Goal: Information Seeking & Learning: Find specific fact

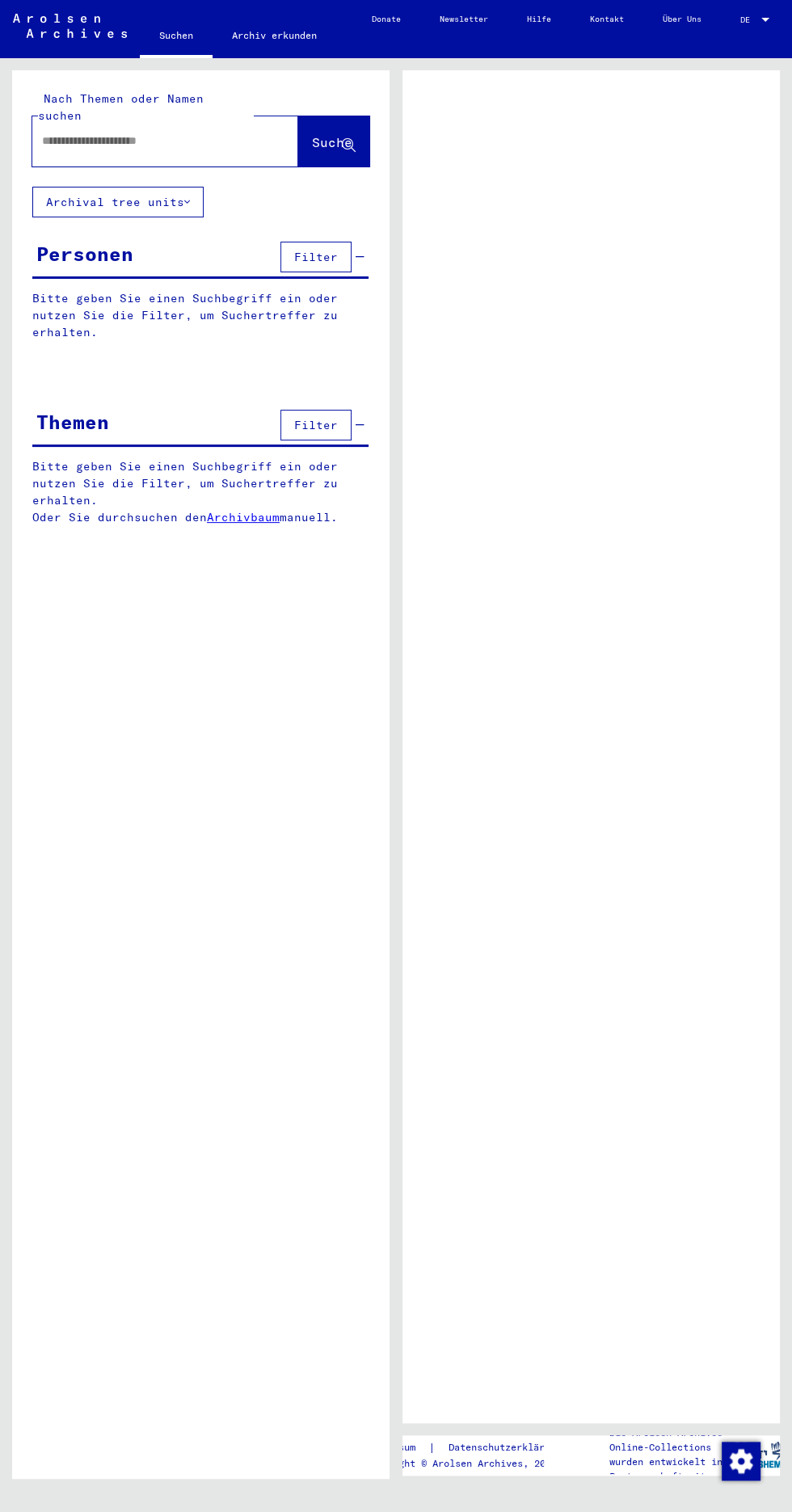
click at [91, 133] on input "text" at bounding box center [150, 141] width 217 height 17
click at [75, 133] on input "text" at bounding box center [150, 141] width 217 height 17
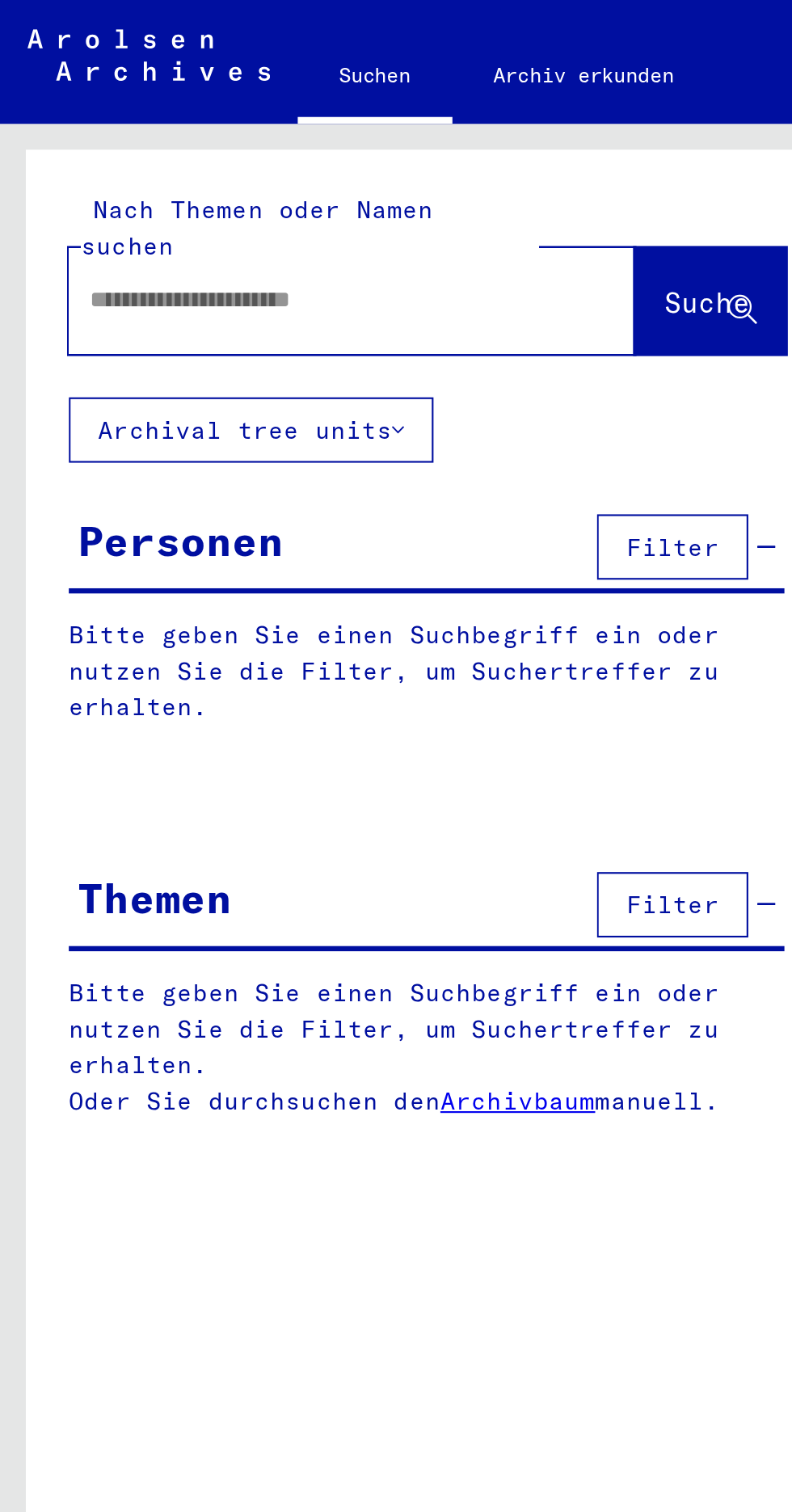
click at [76, 133] on input "text" at bounding box center [150, 141] width 217 height 17
type input "***"
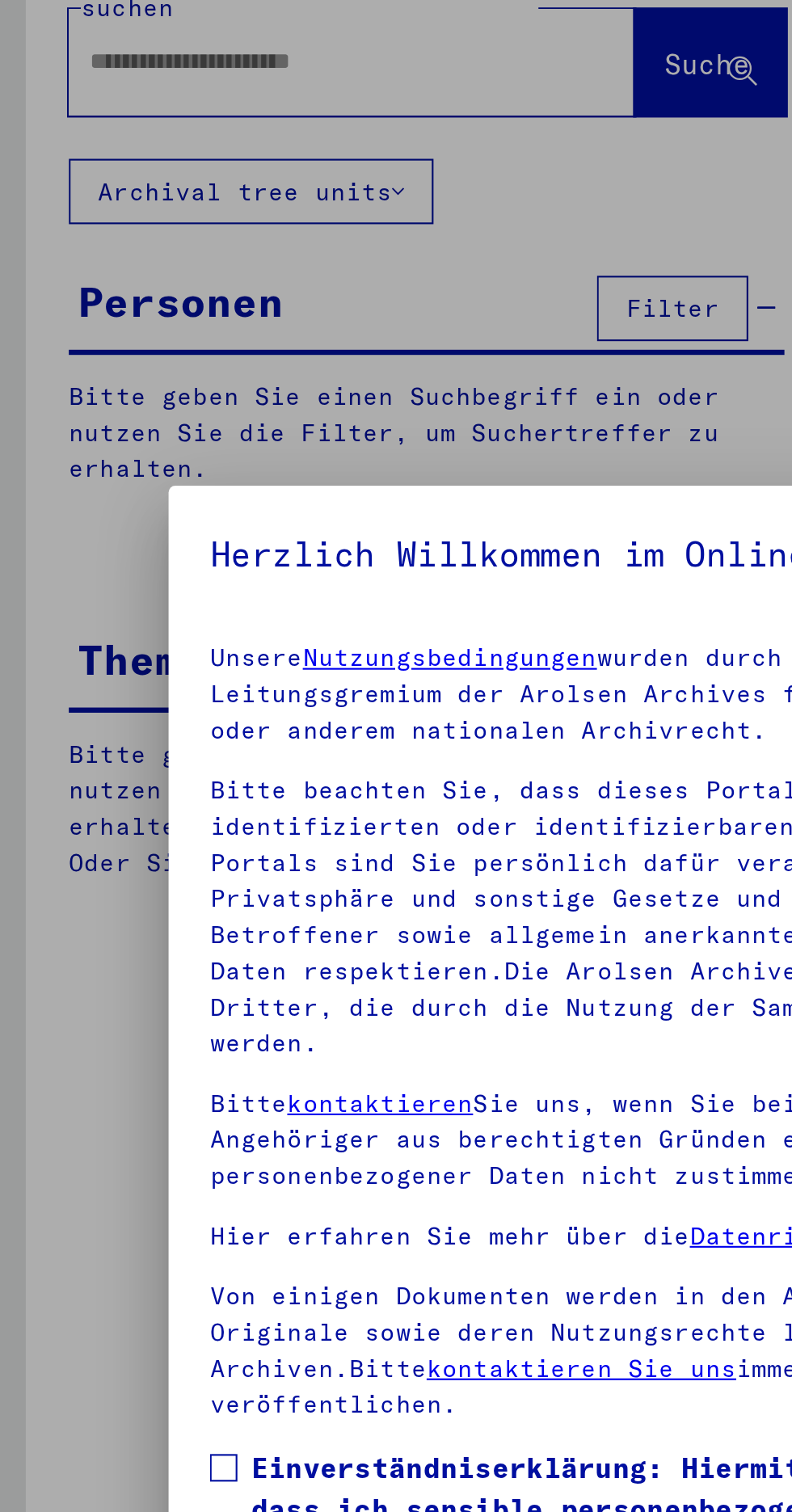
click at [96, 605] on mat-dialog-content "Unsere Nutzungsbedingungen wurden durch den Internationalen Ausschuss als obers…" at bounding box center [396, 674] width 634 height 545
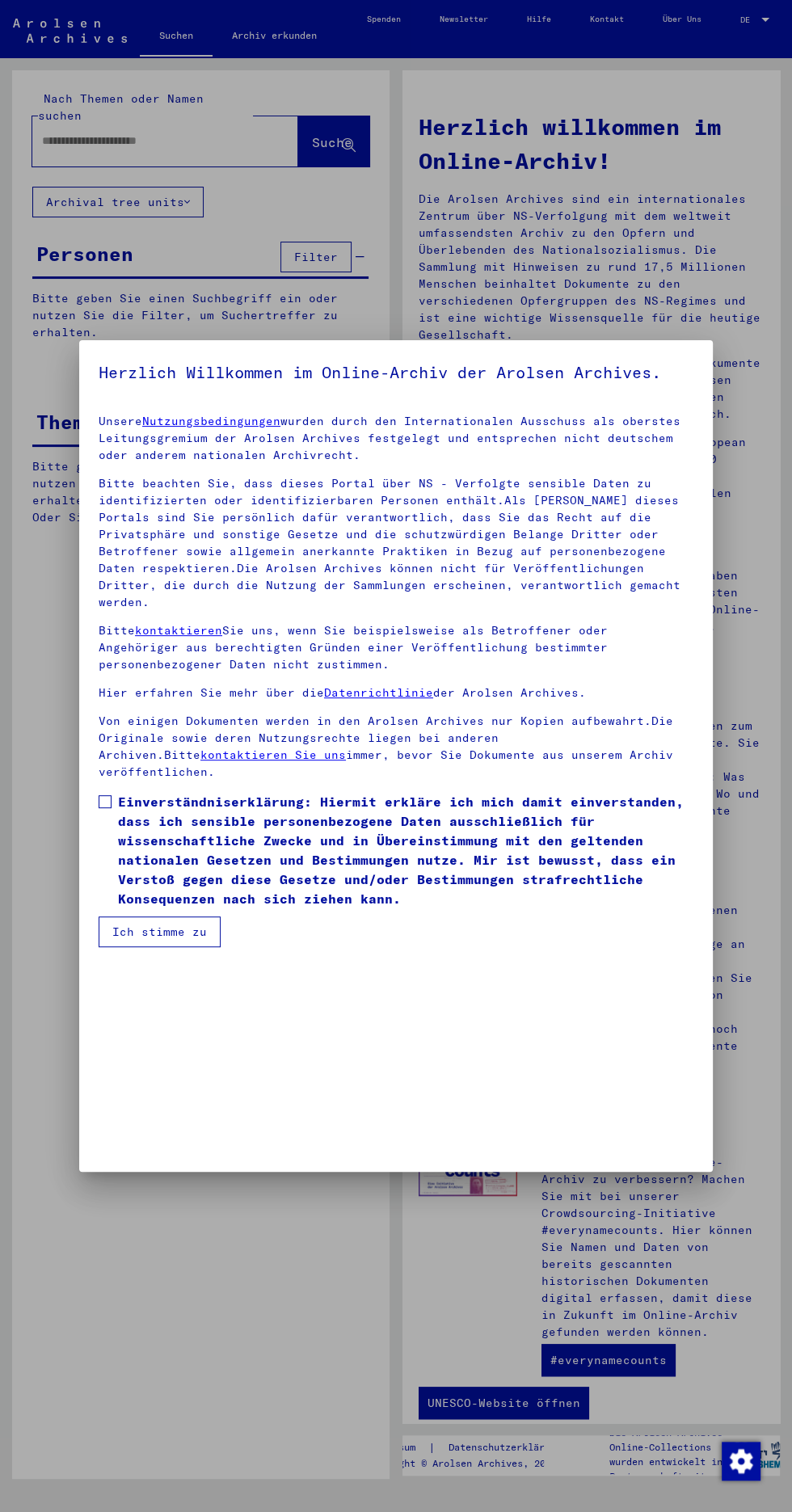
scroll to position [339, 0]
click at [123, 947] on button "Ich stimme zu" at bounding box center [160, 931] width 122 height 30
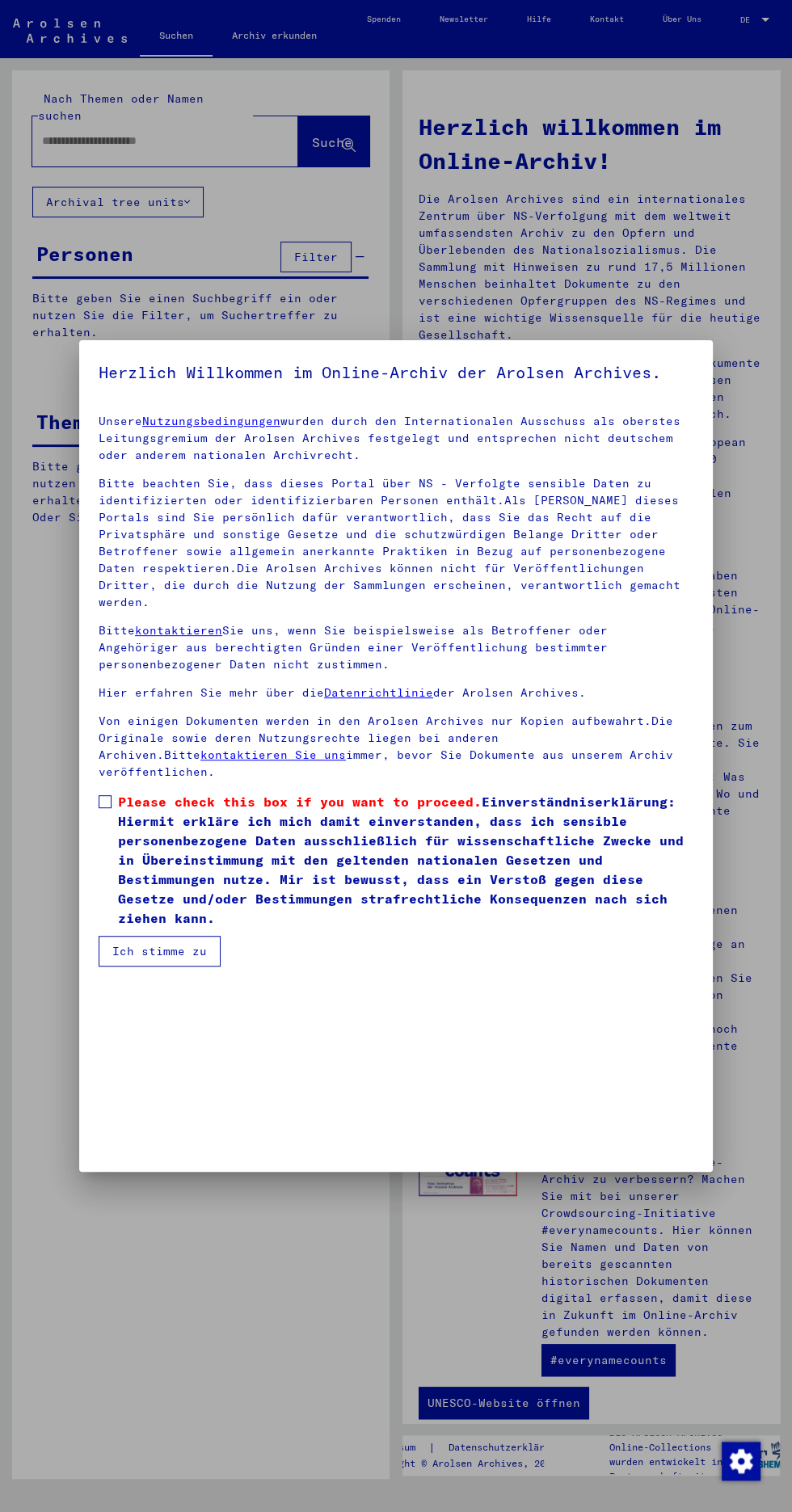
click at [104, 808] on span at bounding box center [105, 801] width 13 height 13
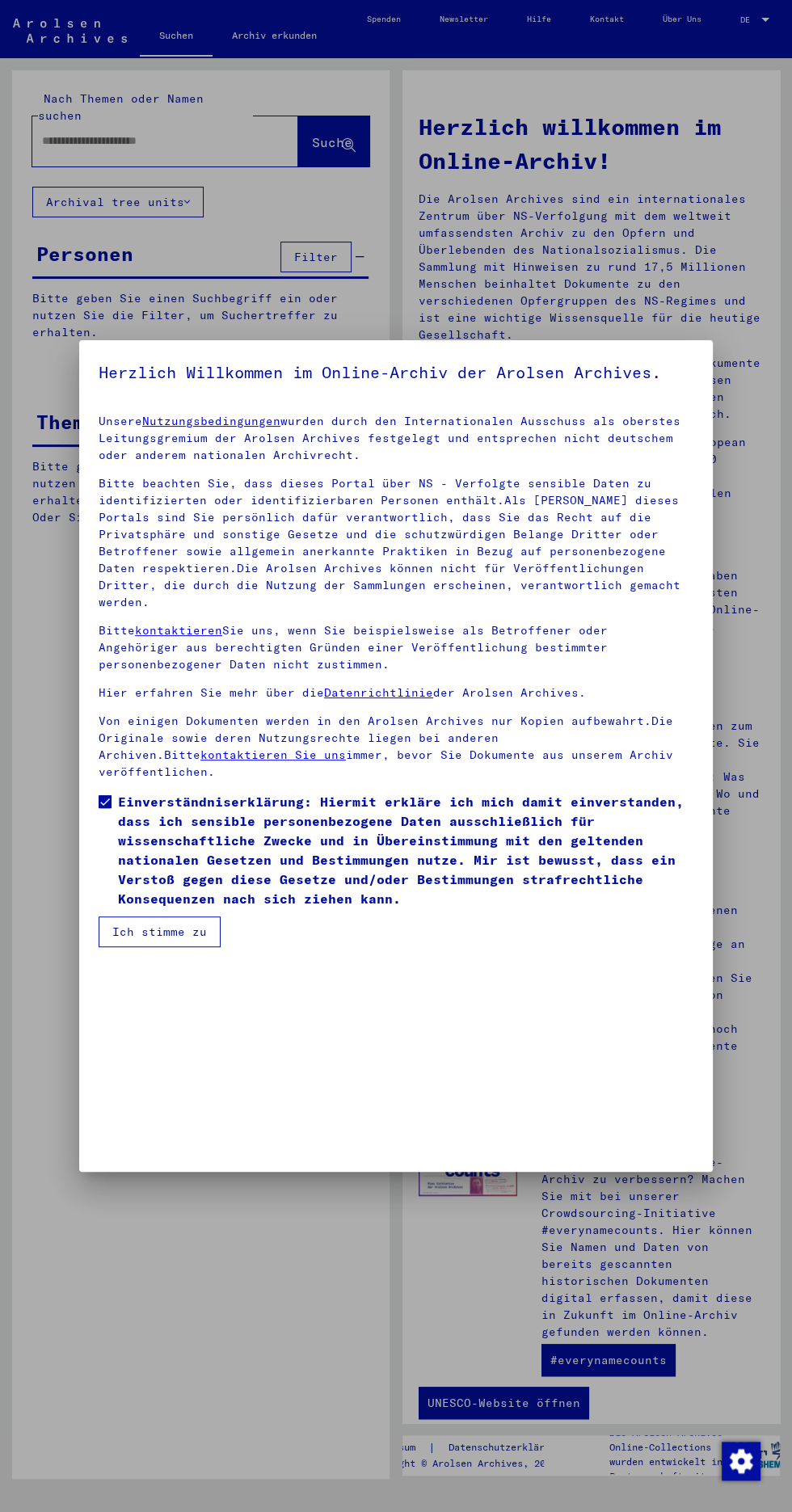
click at [110, 947] on button "Ich stimme zu" at bounding box center [160, 931] width 122 height 30
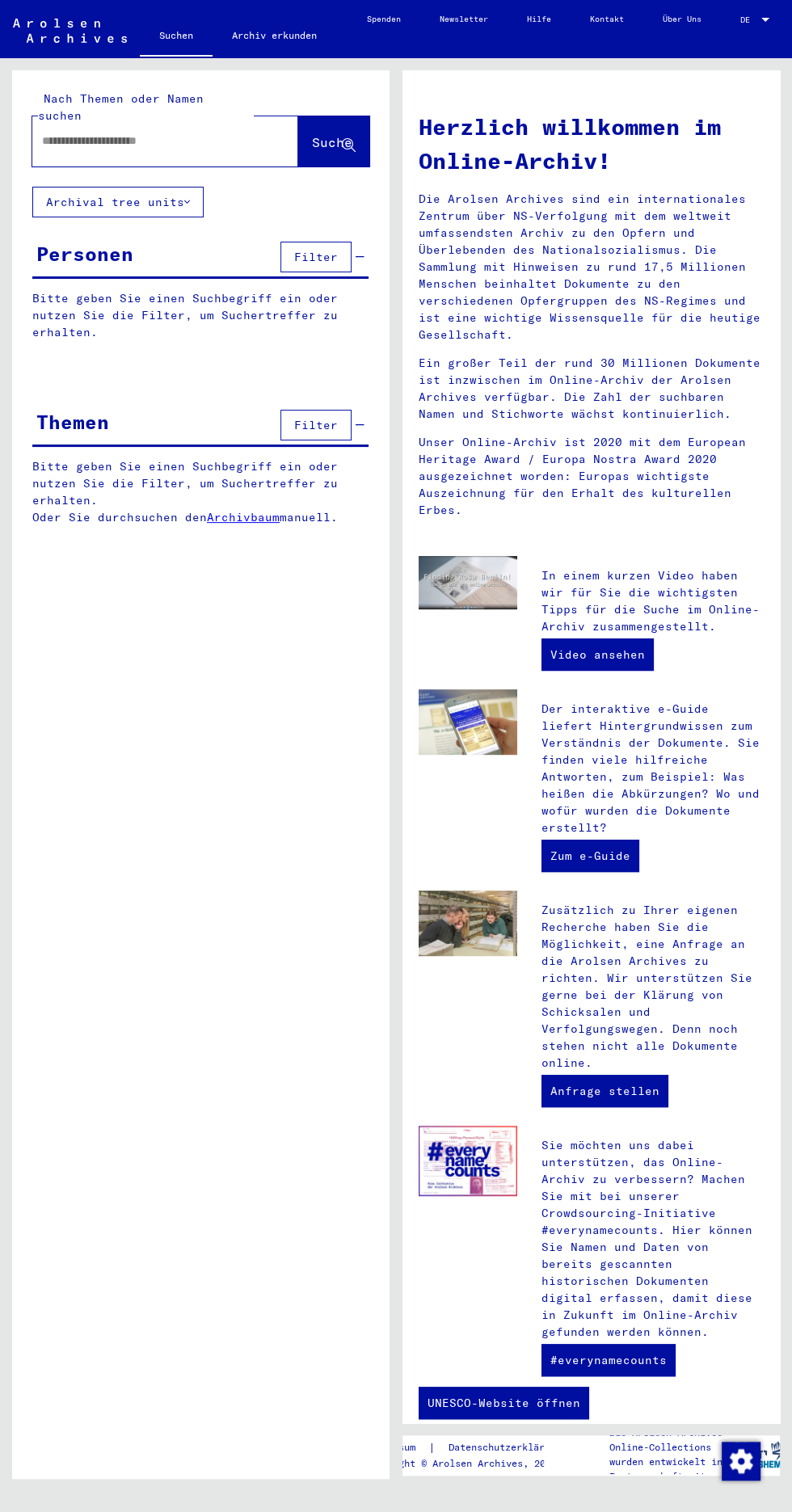
click at [86, 133] on input "text" at bounding box center [145, 141] width 208 height 17
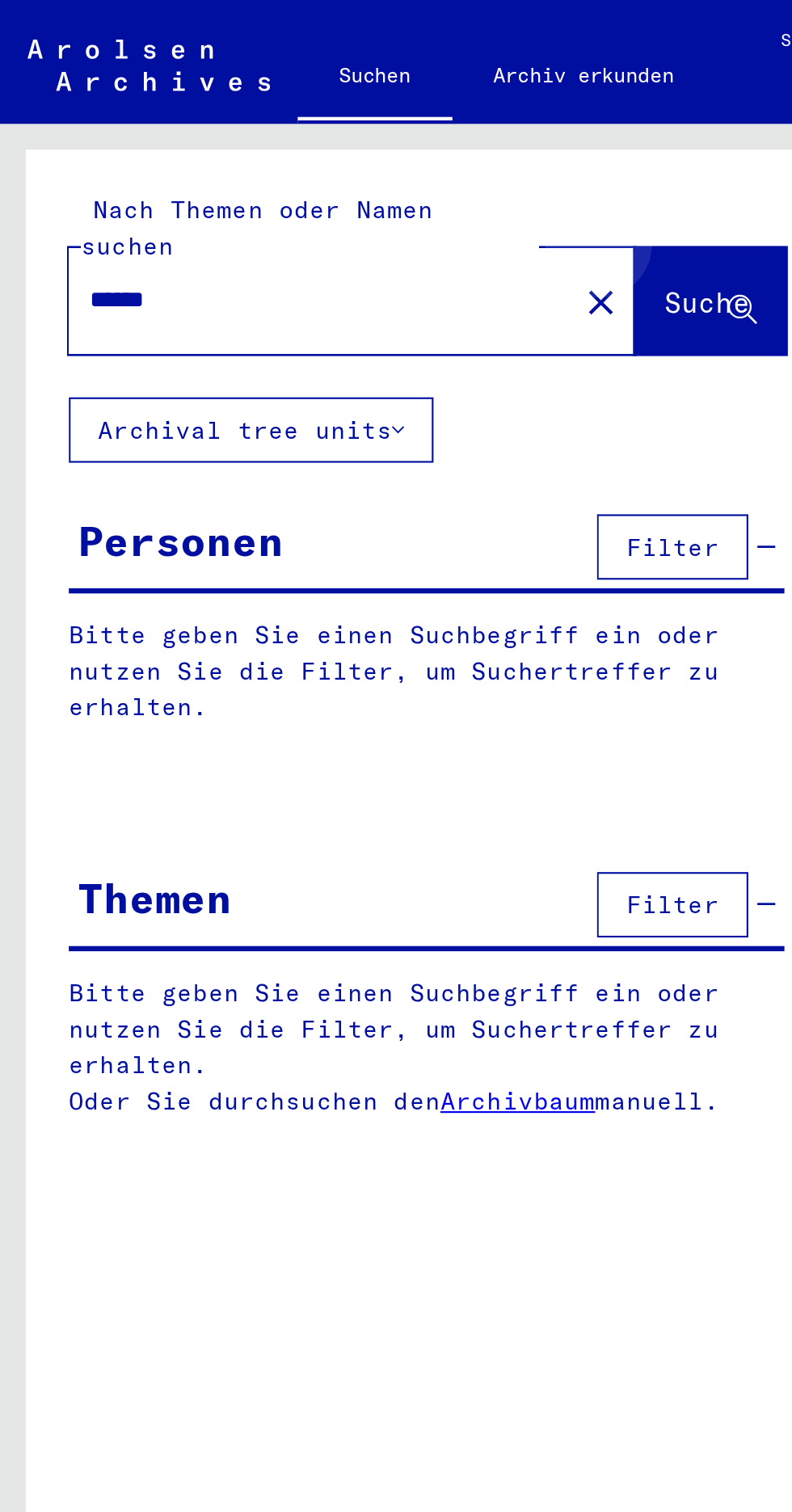
click at [338, 117] on button "Suche" at bounding box center [334, 141] width 71 height 50
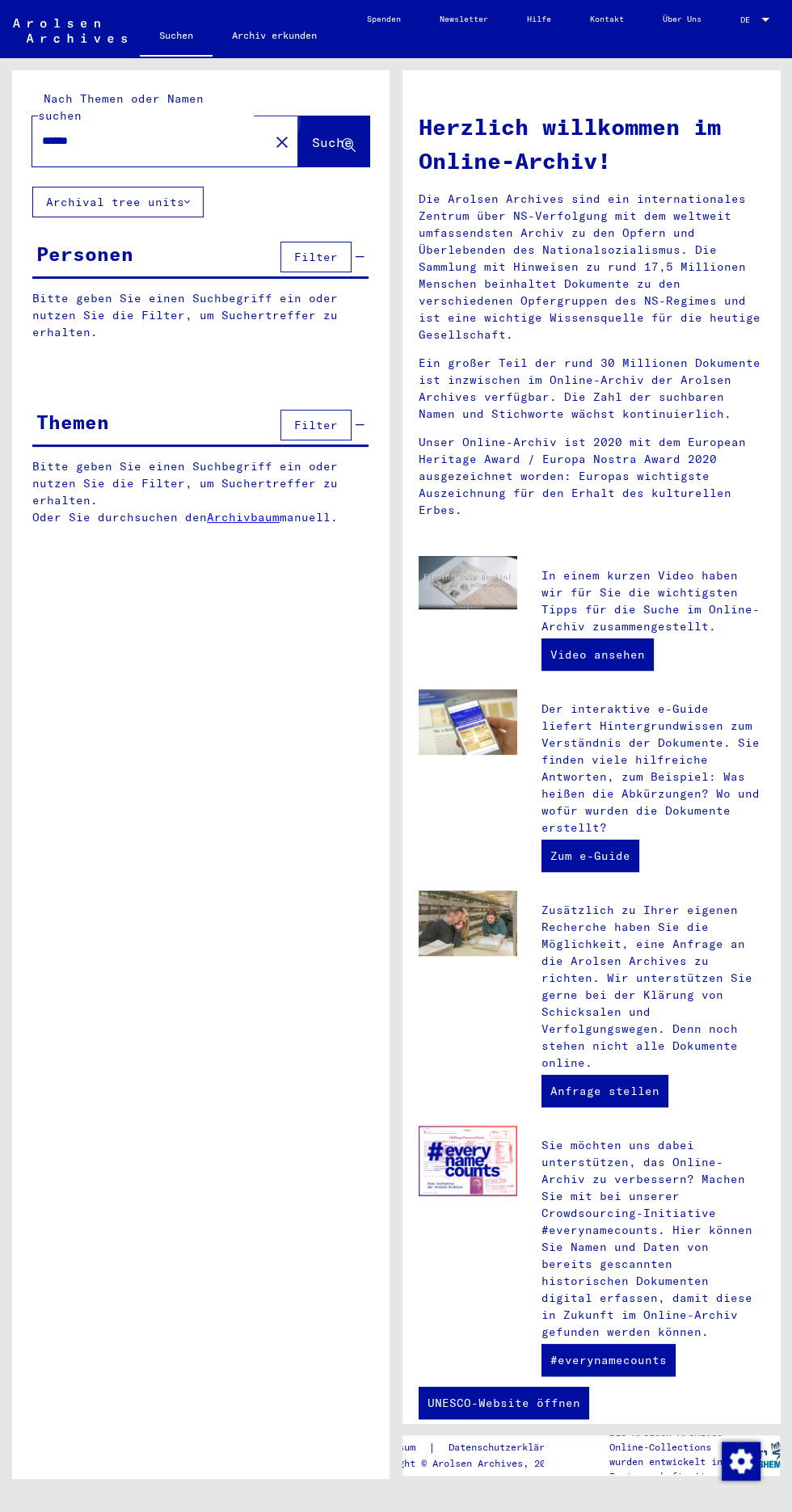
click at [328, 135] on span "Suche" at bounding box center [332, 142] width 41 height 16
click at [326, 116] on button "Suche" at bounding box center [334, 141] width 71 height 50
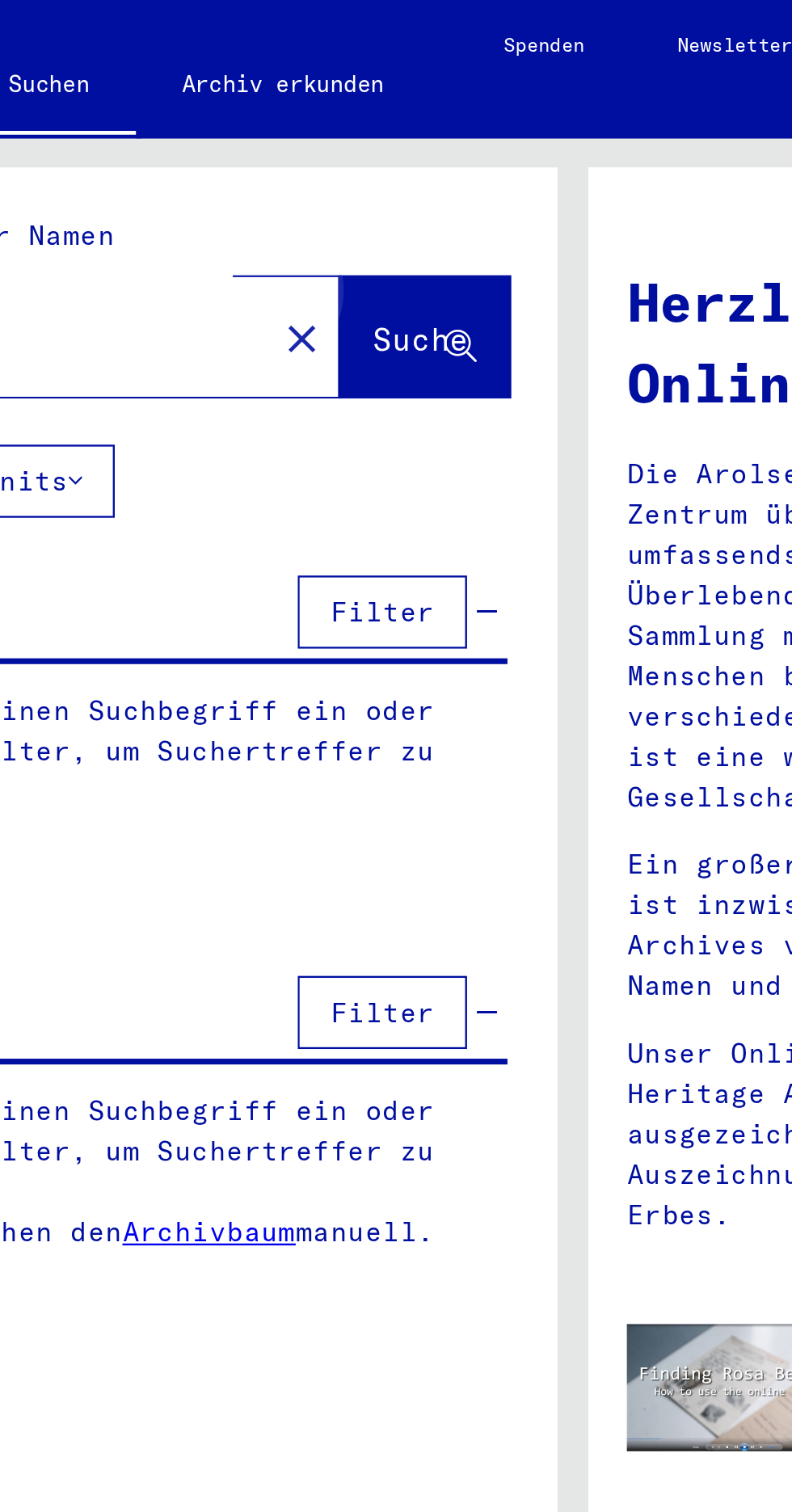
click at [321, 135] on span "Suche" at bounding box center [332, 142] width 41 height 16
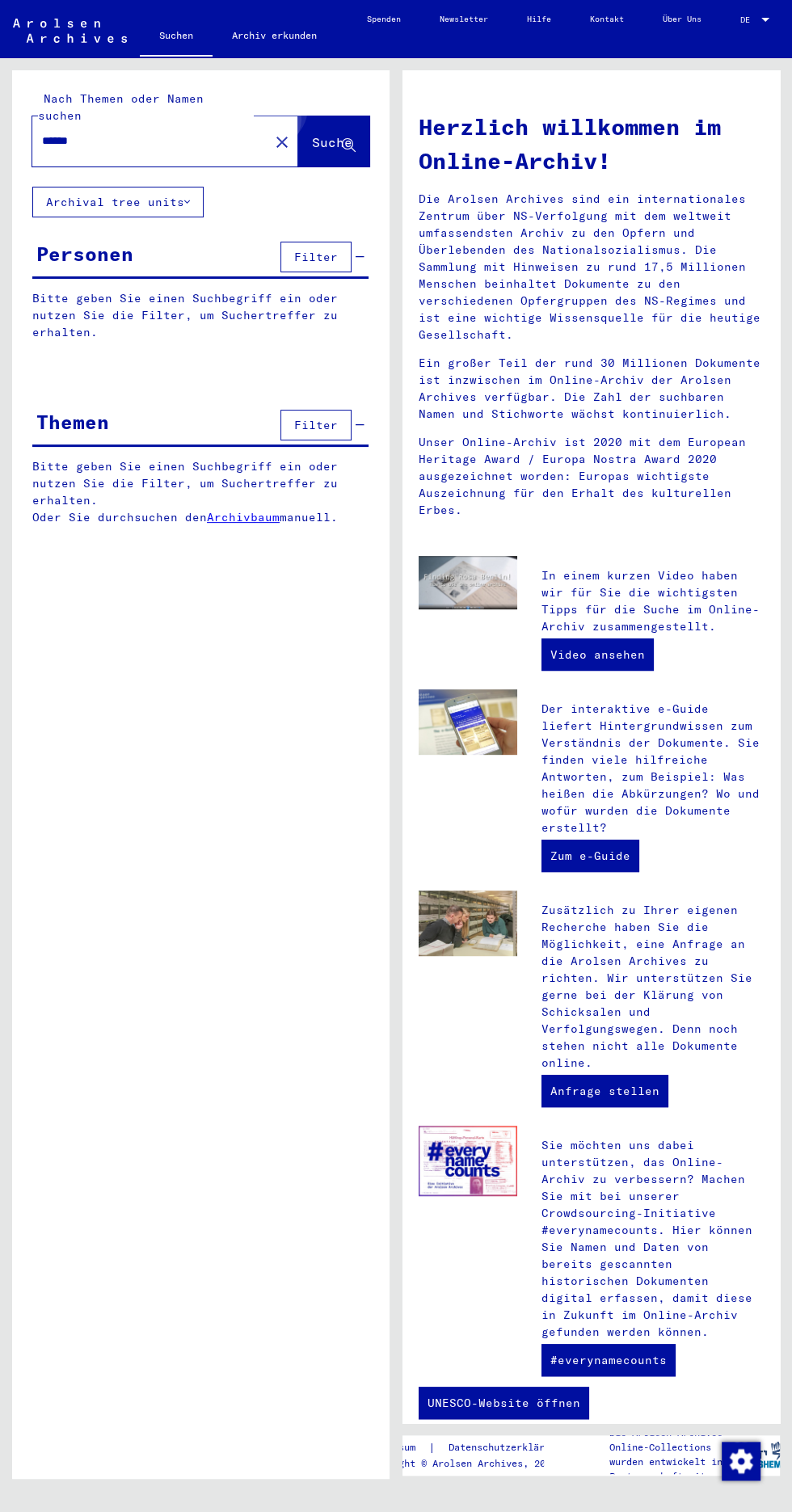
click at [399, 255] on div "Herzlich willkommen im Online-Archiv! Die Arolsen Archives sind ein internation…" at bounding box center [595, 768] width 396 height 1421
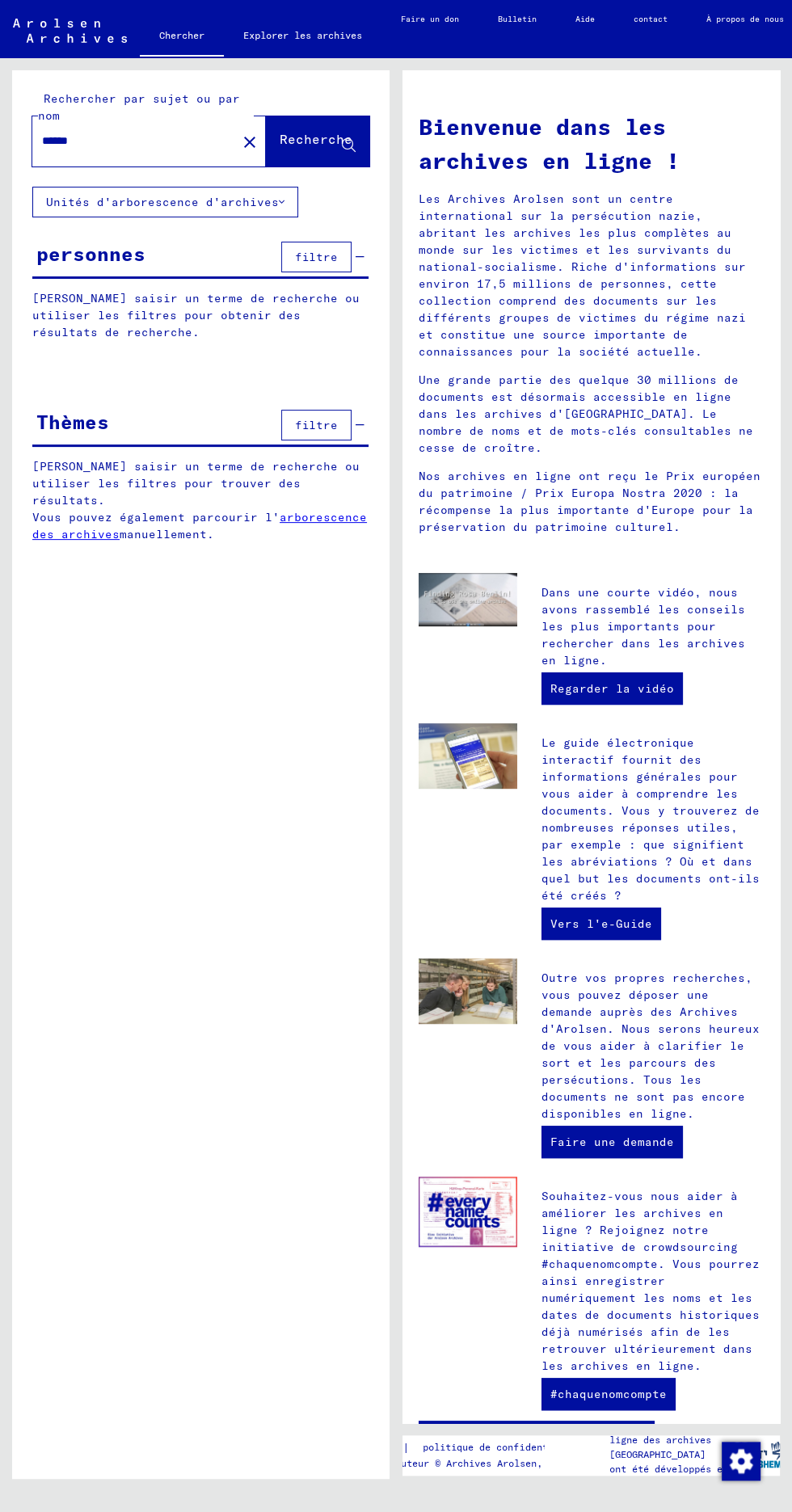
click at [158, 142] on input "******" at bounding box center [129, 141] width 175 height 17
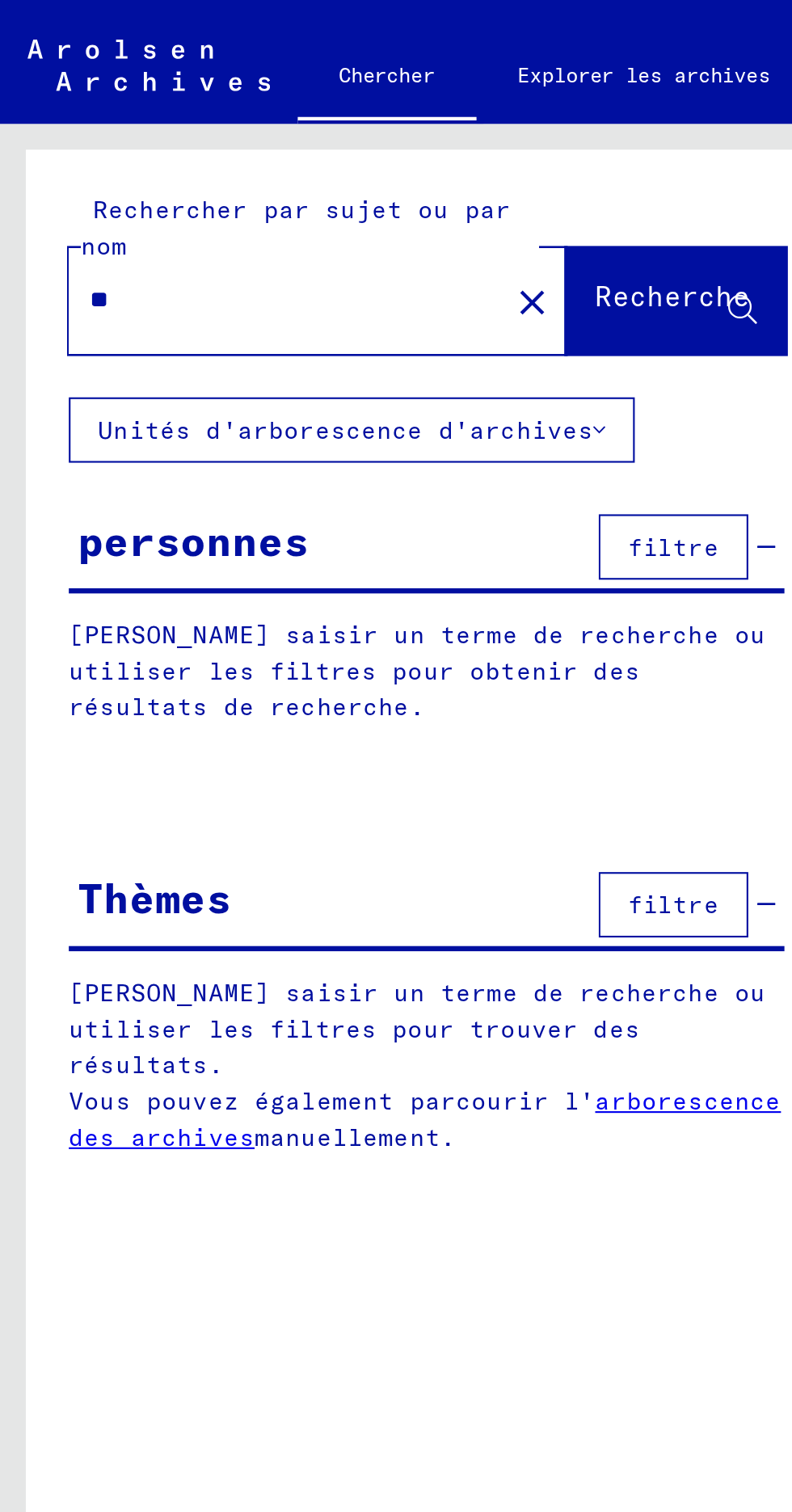
type input "*"
click at [248, 205] on font "Unités d'arborescence d'archives" at bounding box center [162, 201] width 233 height 15
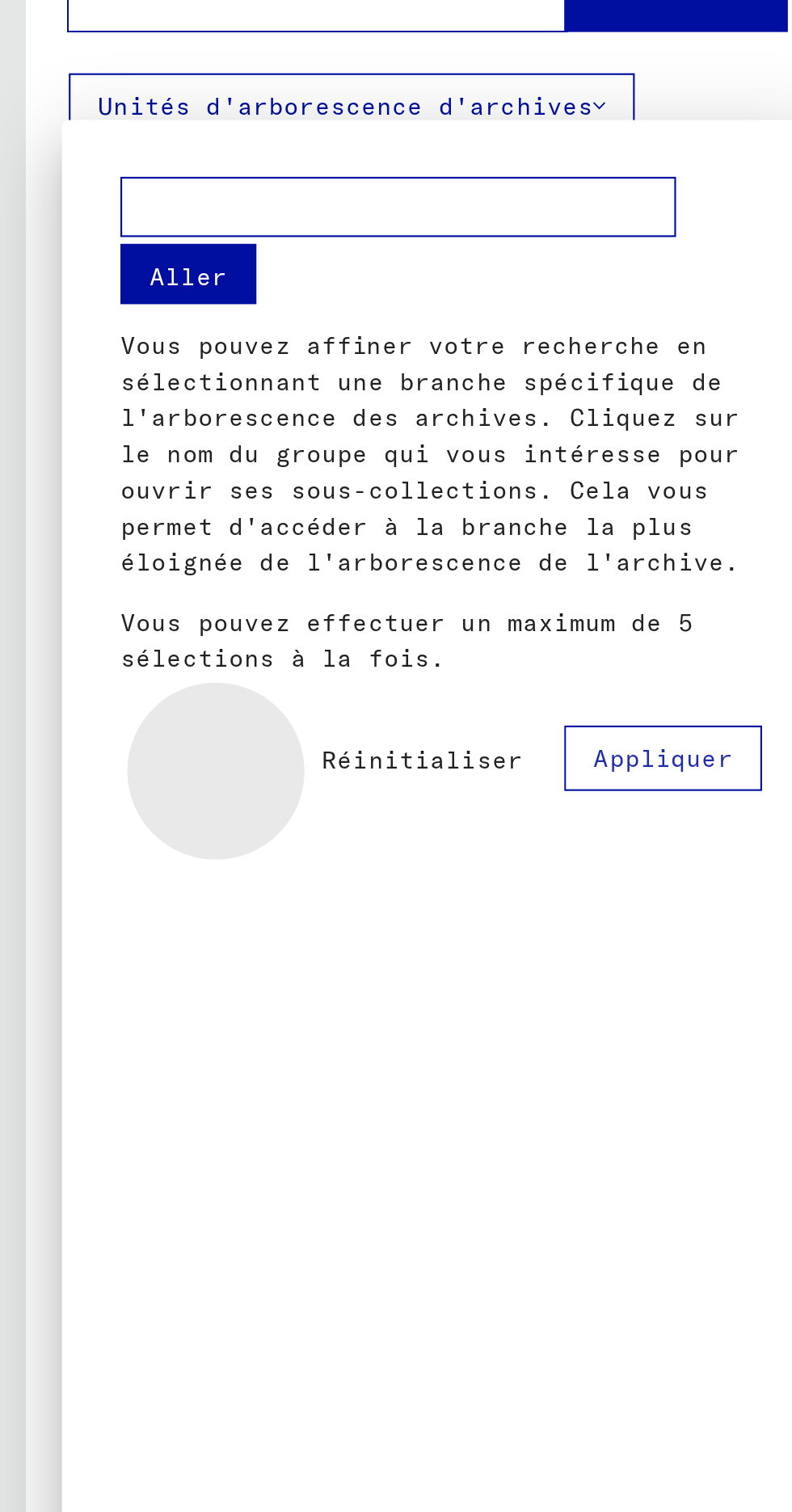
click at [212, 521] on button "Réinitialiser" at bounding box center [198, 509] width 121 height 30
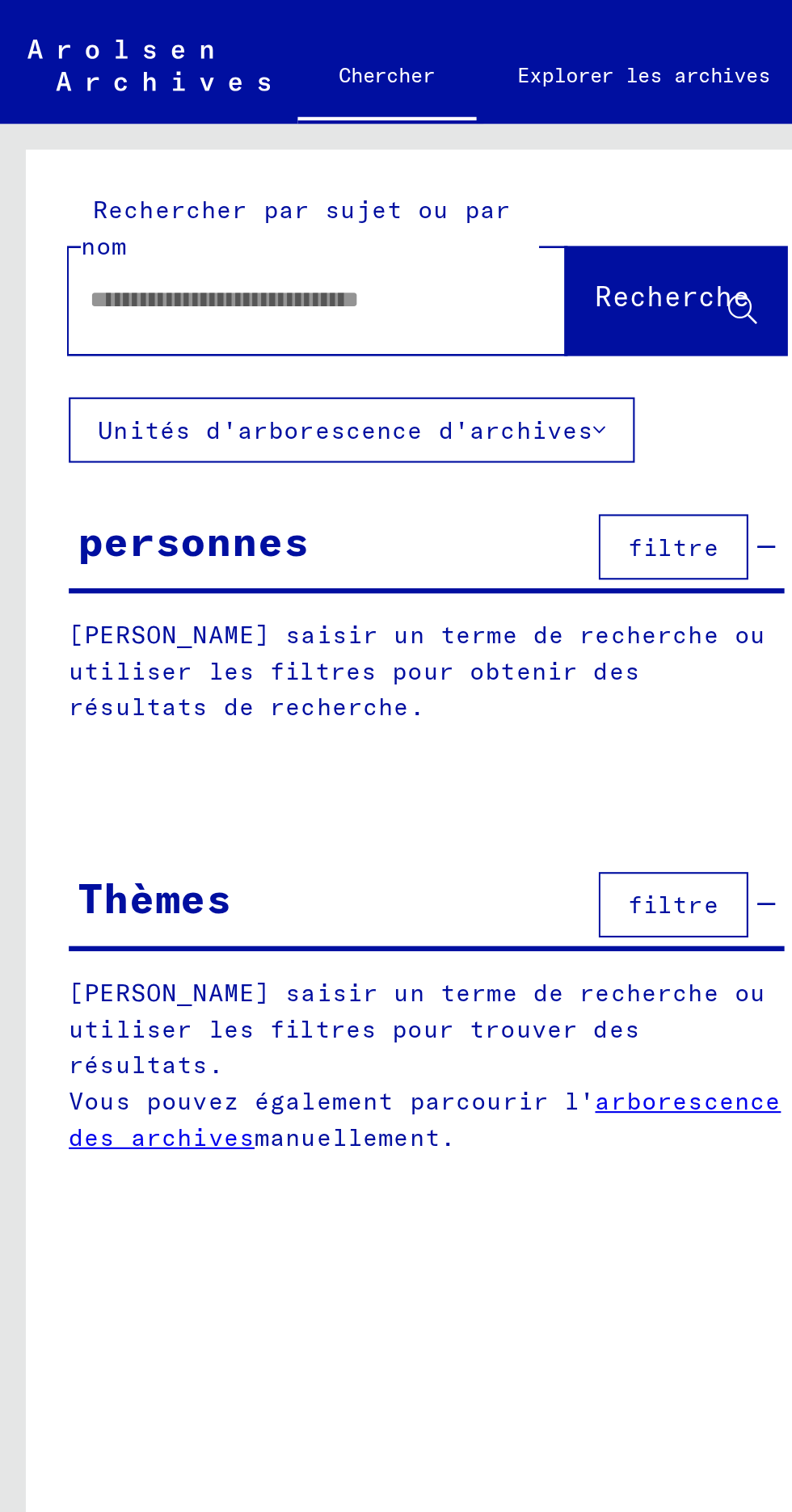
click at [67, 146] on input "text" at bounding box center [129, 141] width 175 height 17
type input "******"
click at [330, 135] on font "Recherche" at bounding box center [316, 139] width 73 height 16
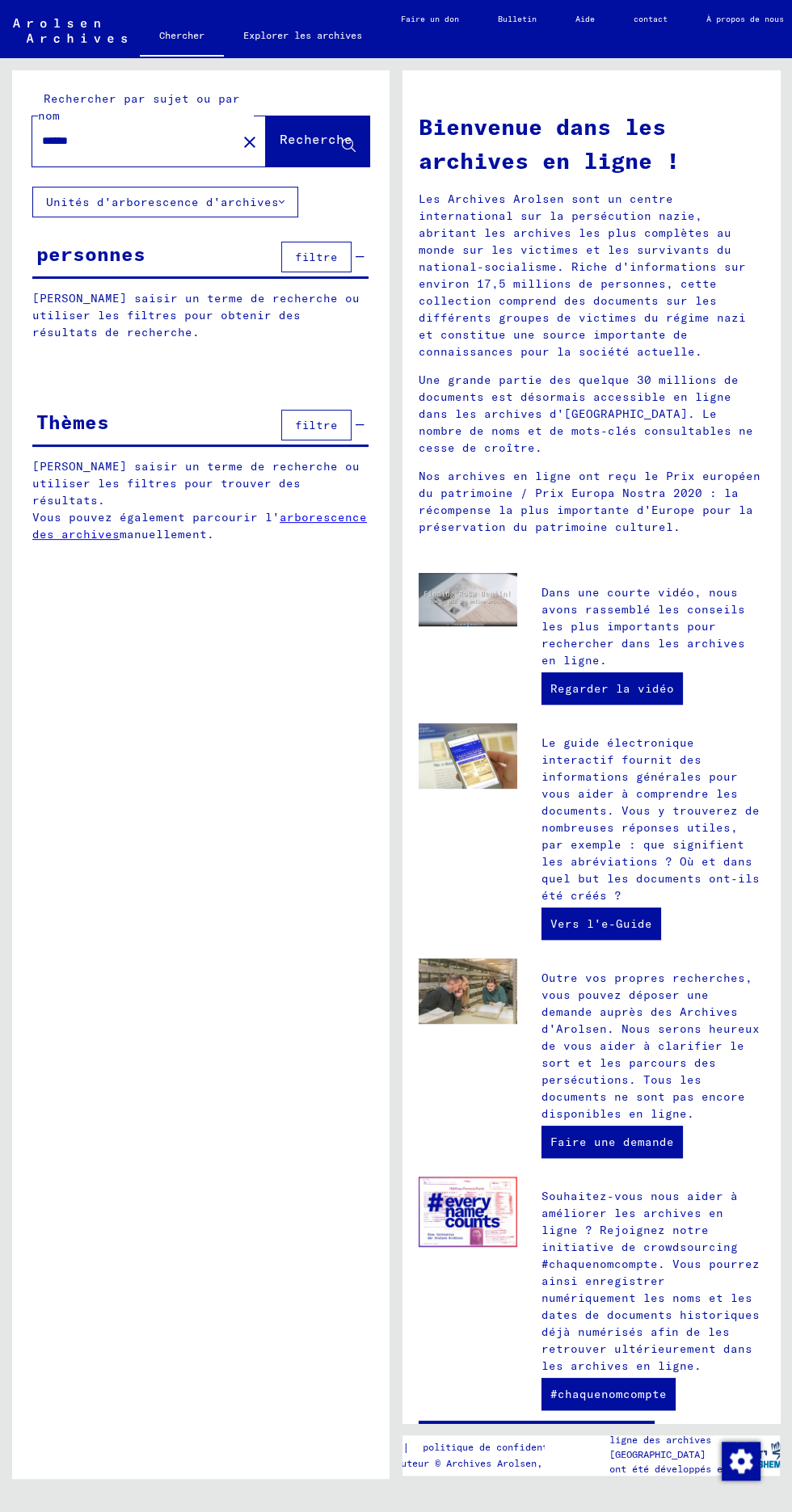
scroll to position [75, 37]
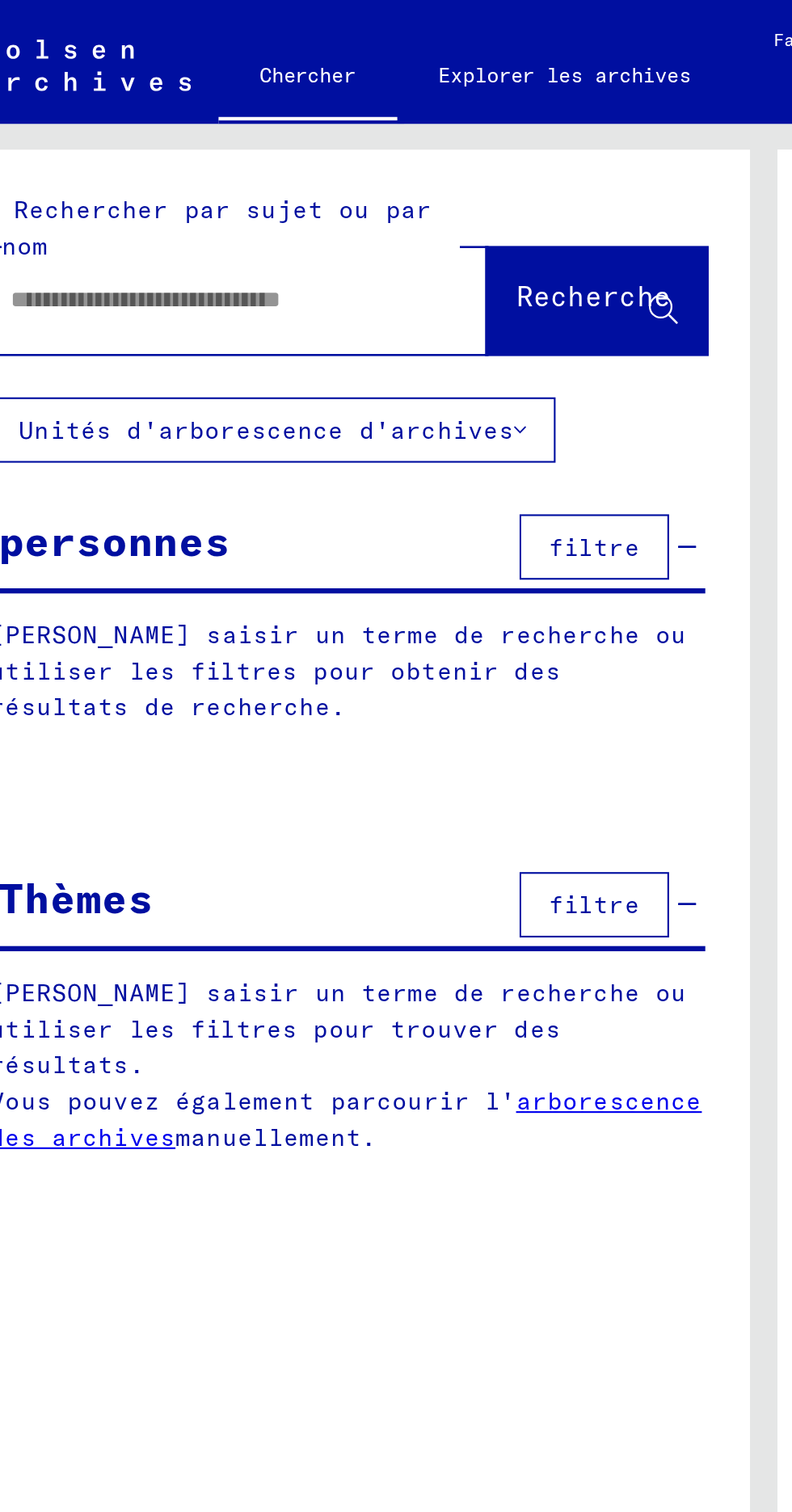
click at [201, 405] on div "Thèmes filtre" at bounding box center [162, 425] width 336 height 41
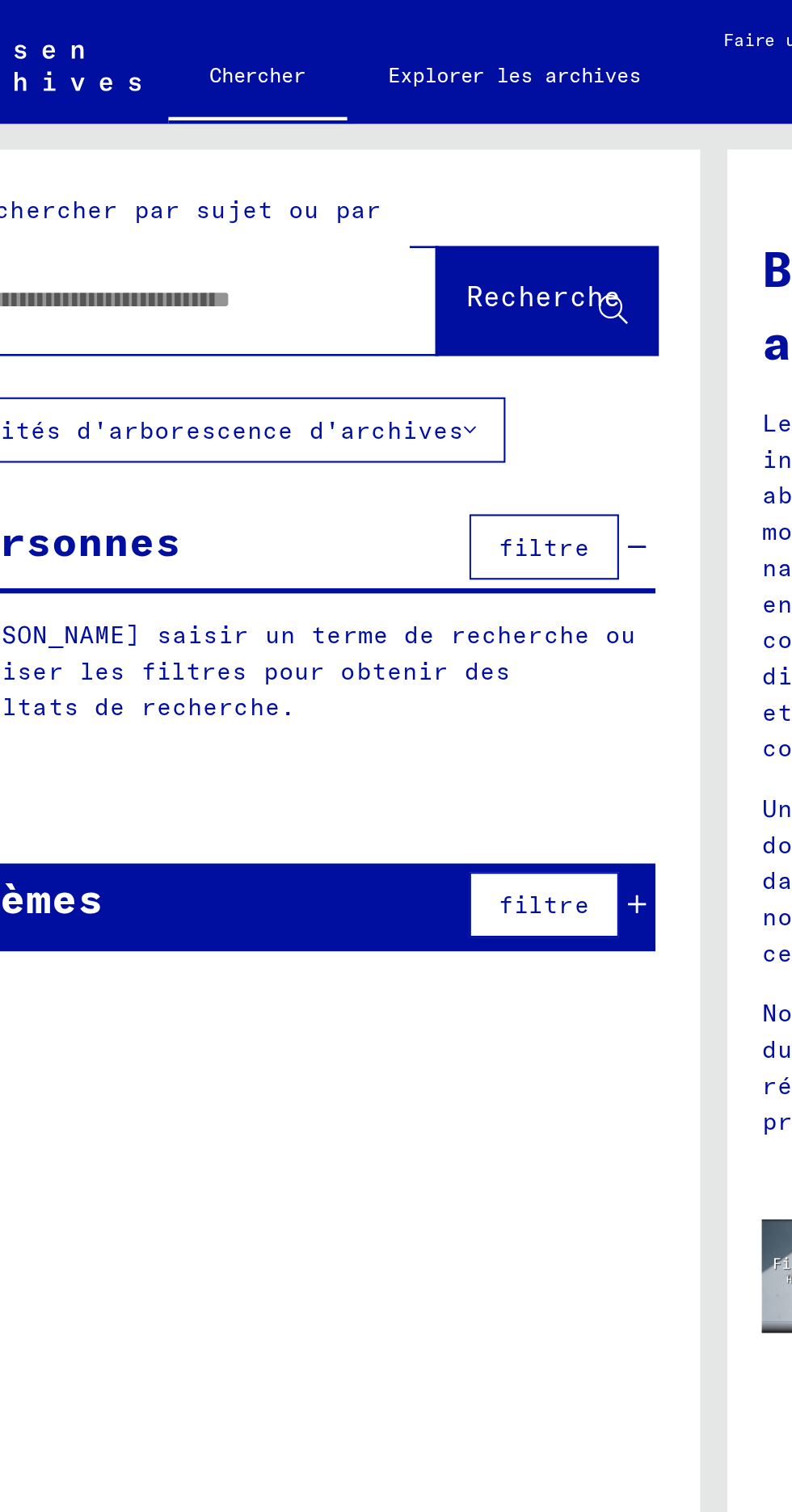
scroll to position [0, 100]
